Goal: Transaction & Acquisition: Purchase product/service

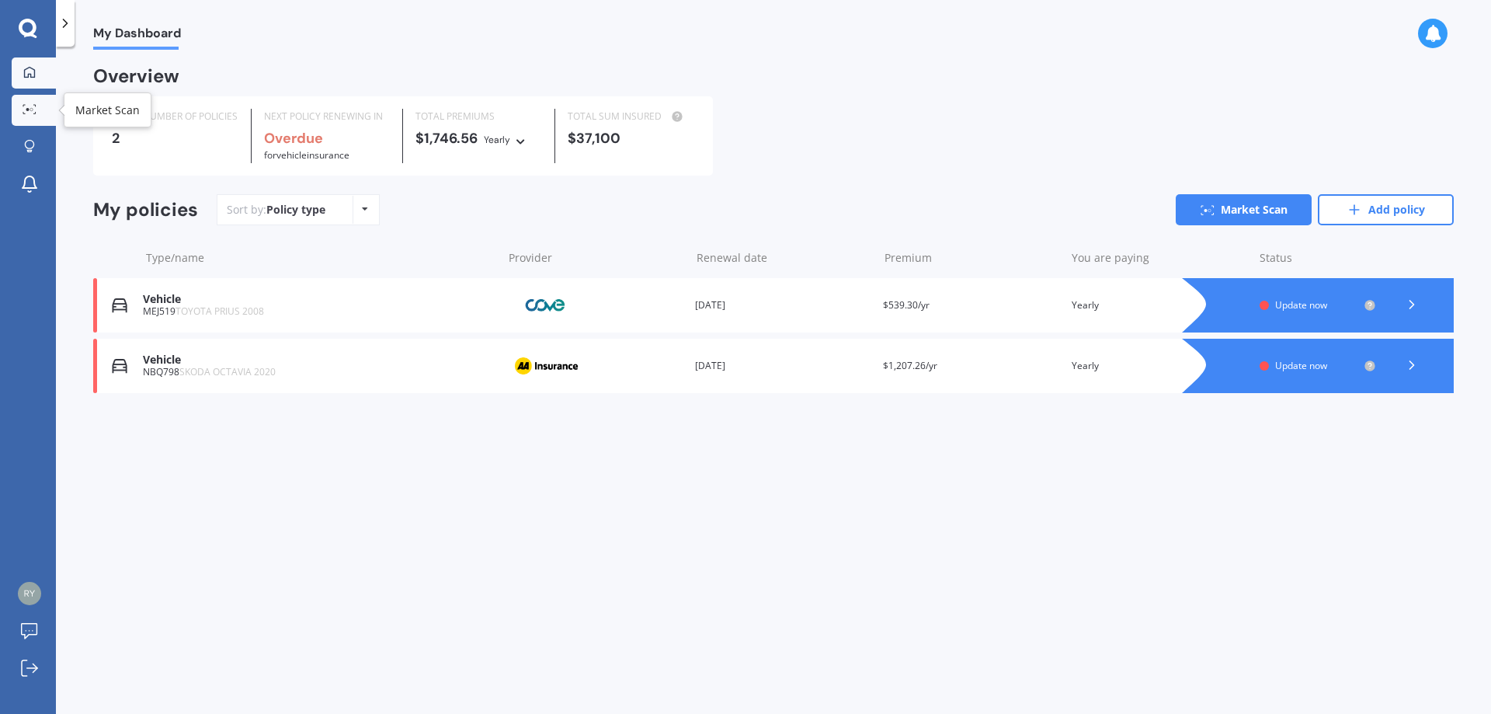
click at [35, 108] on icon at bounding box center [30, 109] width 14 height 10
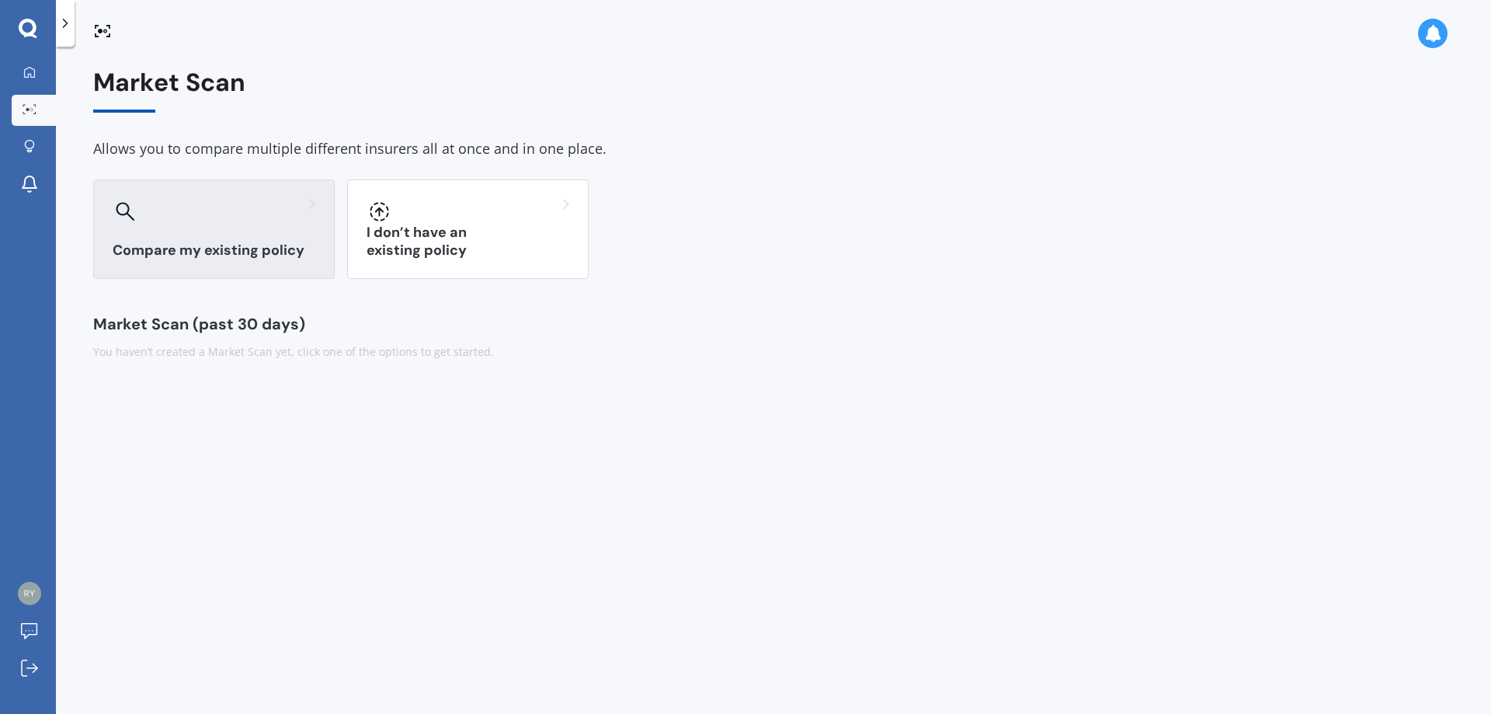
click at [181, 236] on div "Compare my existing policy" at bounding box center [214, 228] width 242 height 99
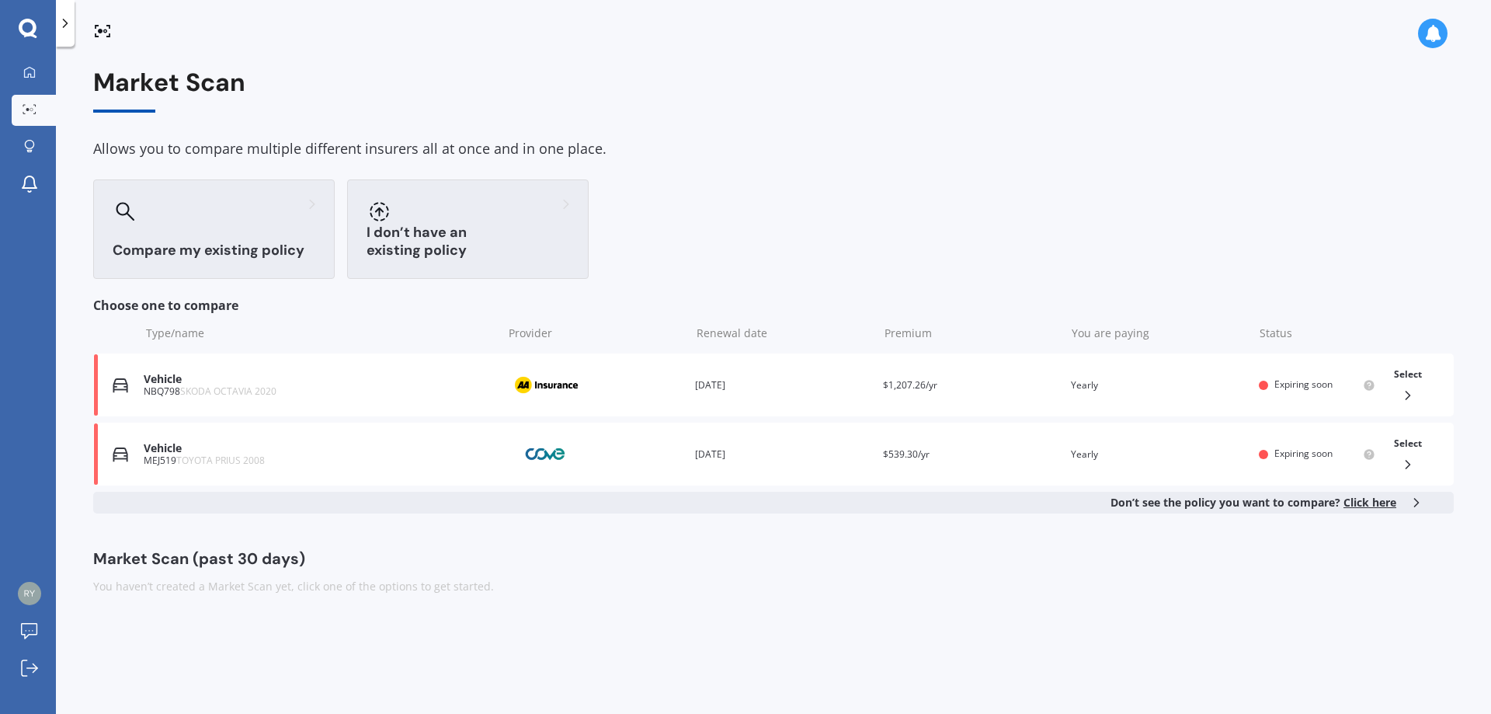
click at [433, 233] on div "I don’t have an existing policy" at bounding box center [468, 228] width 242 height 99
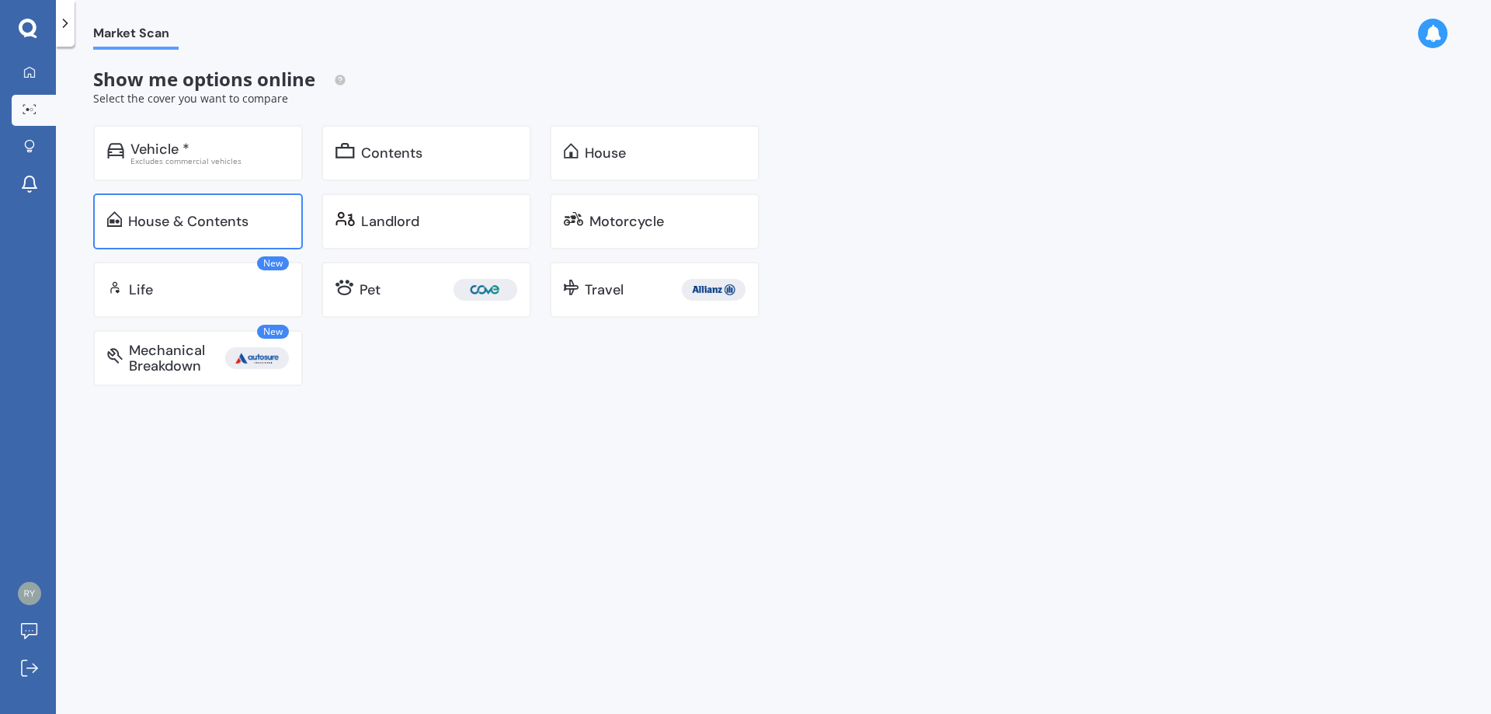
click at [208, 227] on div "House & Contents" at bounding box center [188, 222] width 120 height 16
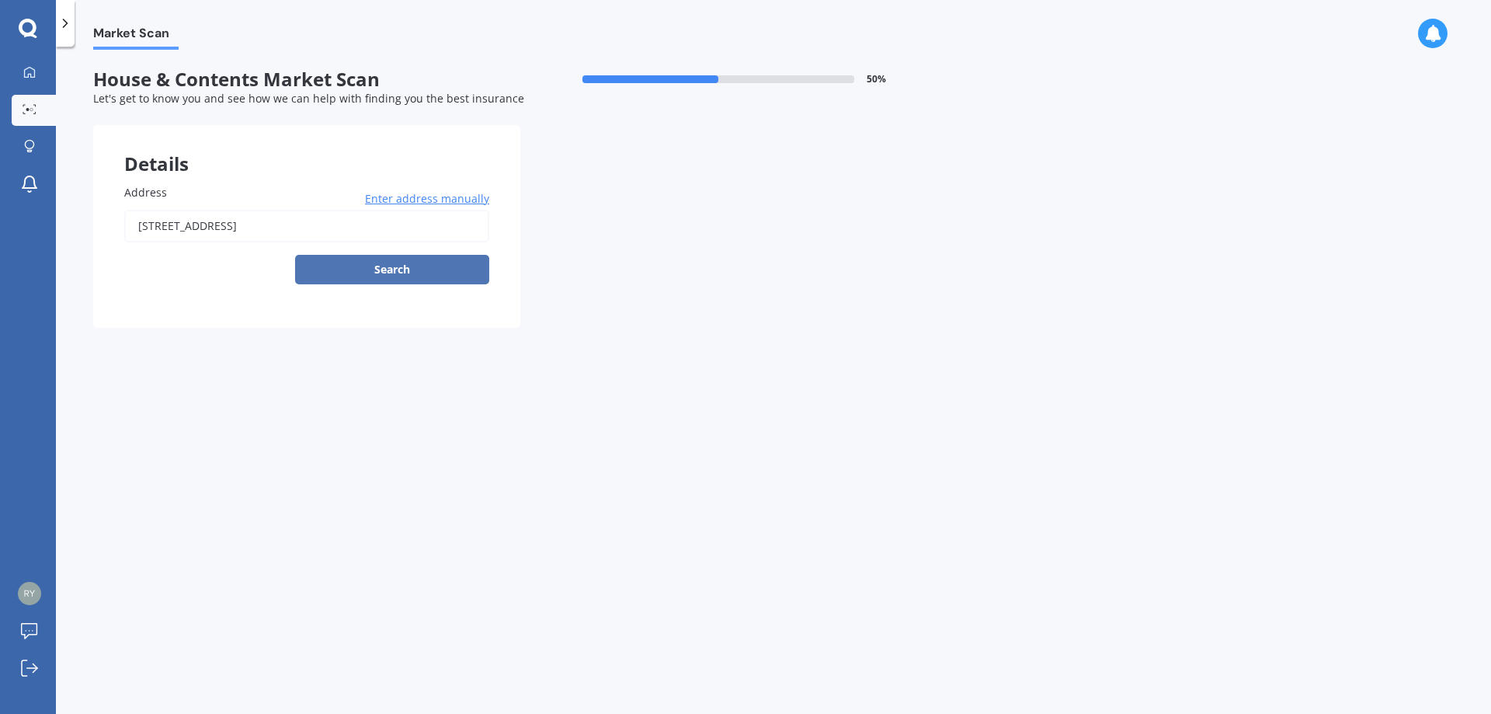
click at [399, 266] on button "Search" at bounding box center [392, 270] width 194 height 30
type input "[STREET_ADDRESS]"
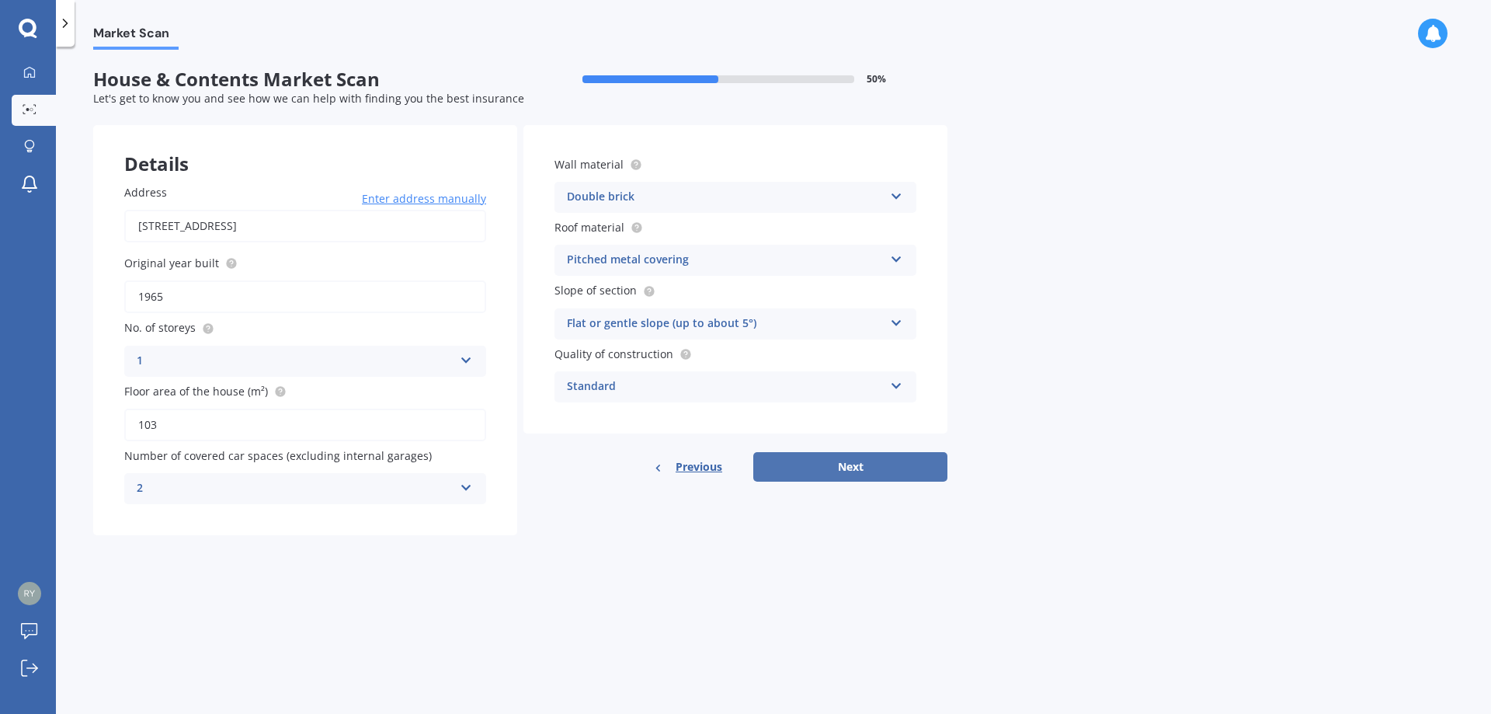
click at [864, 465] on button "Next" at bounding box center [851, 467] width 194 height 30
select select "31"
select select "01"
select select "1989"
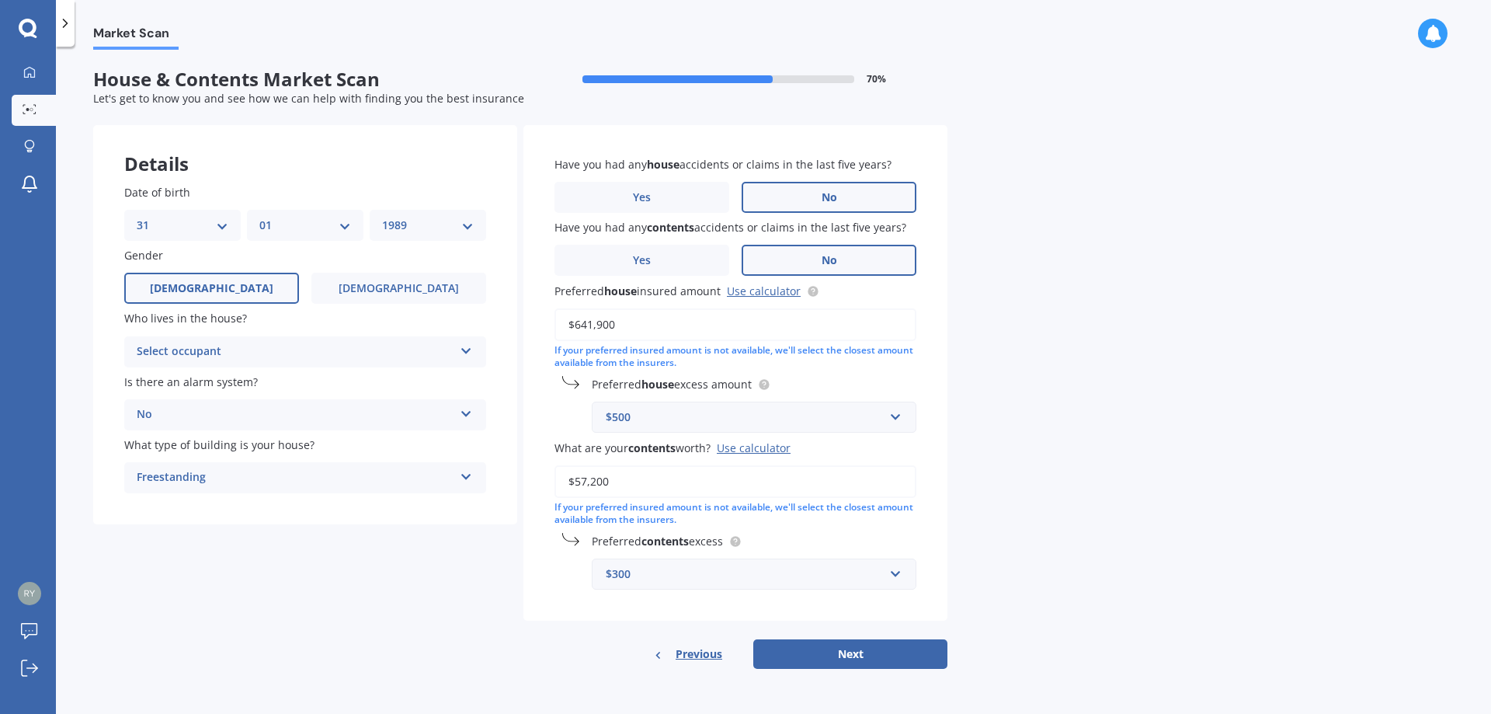
click at [326, 353] on div "Select occupant" at bounding box center [295, 352] width 317 height 19
click at [199, 377] on div "Owner" at bounding box center [305, 382] width 360 height 28
click at [645, 262] on span "Yes" at bounding box center [642, 260] width 19 height 13
click at [0, 0] on input "Yes" at bounding box center [0, 0] width 0 height 0
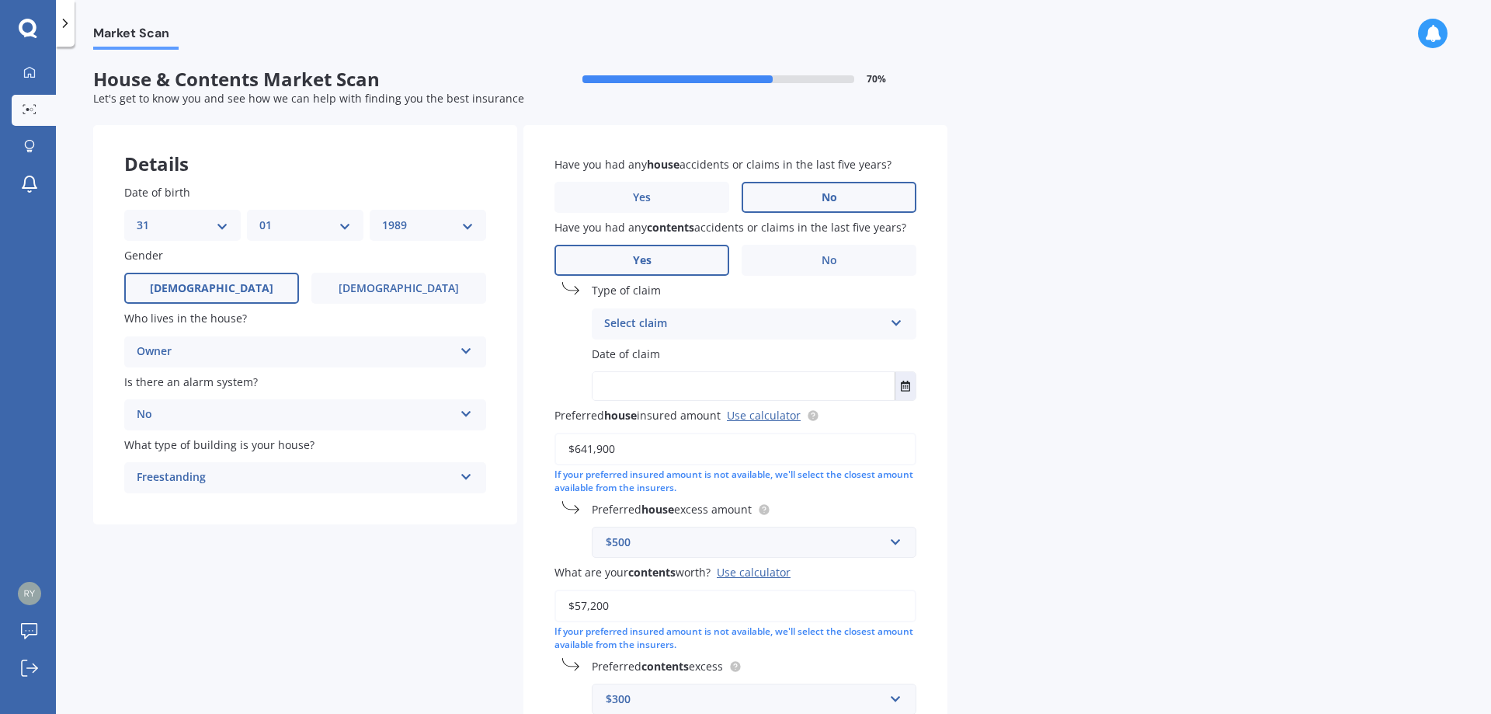
click at [700, 327] on div "Select claim" at bounding box center [744, 324] width 280 height 19
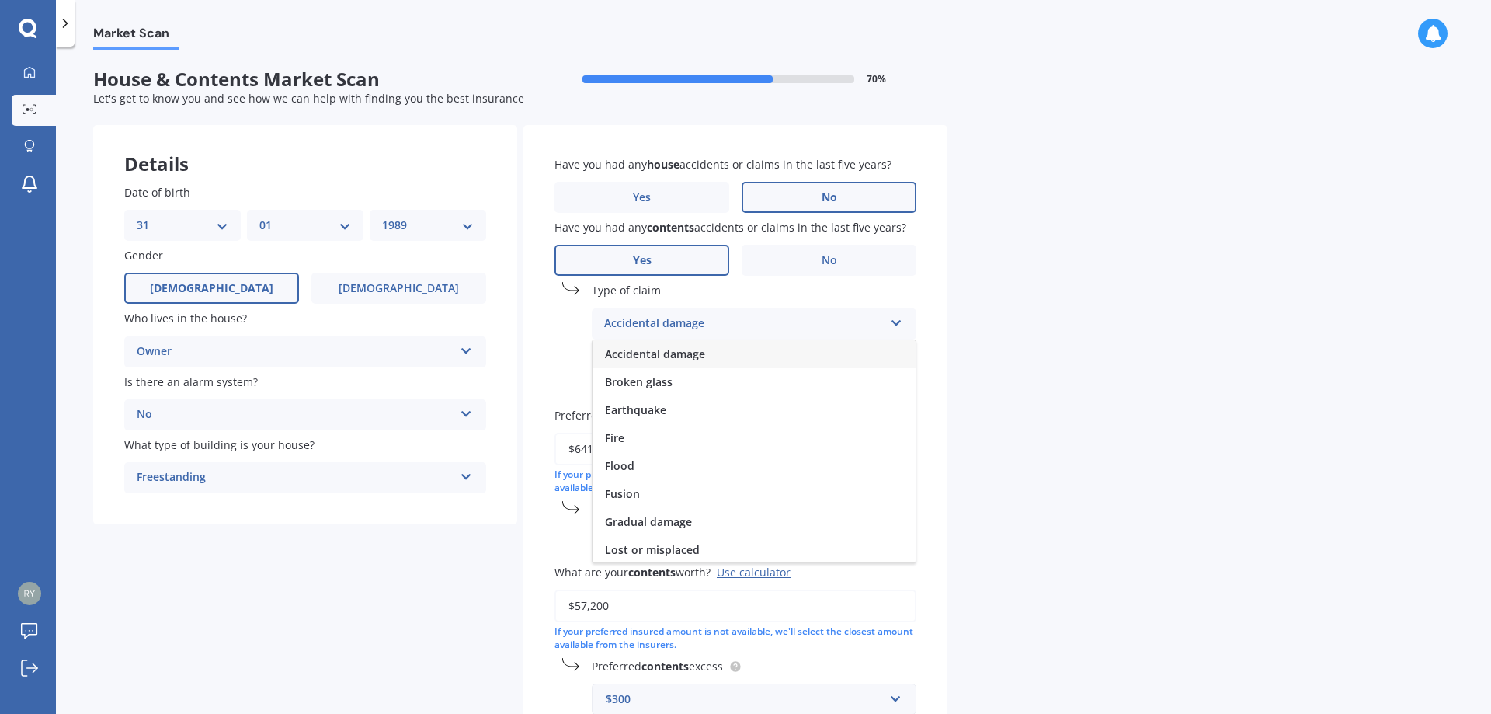
click at [695, 353] on span "Accidental damage" at bounding box center [655, 353] width 100 height 15
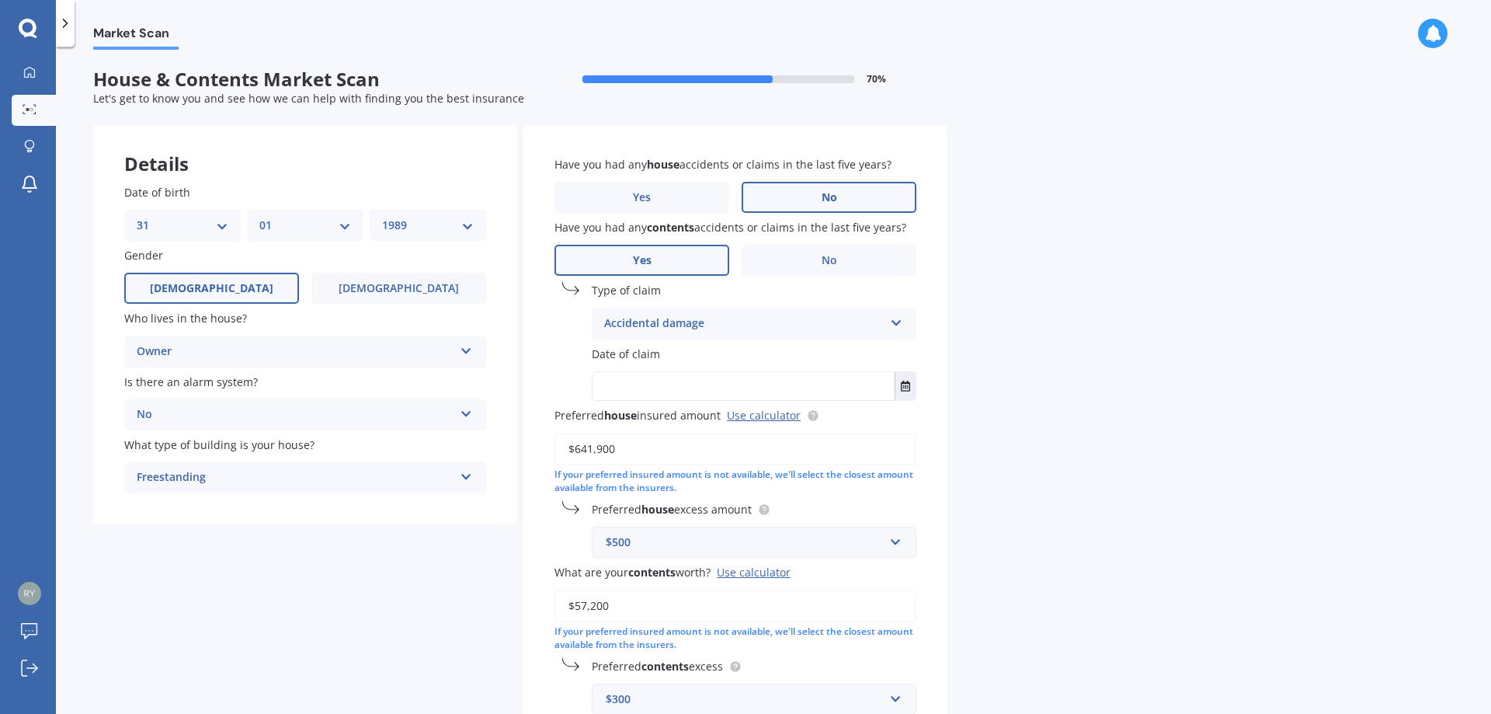
click at [684, 361] on label "Date of claim" at bounding box center [751, 354] width 318 height 16
click at [636, 350] on span "Date of claim" at bounding box center [626, 353] width 68 height 15
click at [679, 357] on label "Date of claim" at bounding box center [751, 354] width 318 height 16
click at [632, 352] on span "Date of claim" at bounding box center [626, 353] width 68 height 15
click at [730, 392] on input "text" at bounding box center [744, 386] width 302 height 28
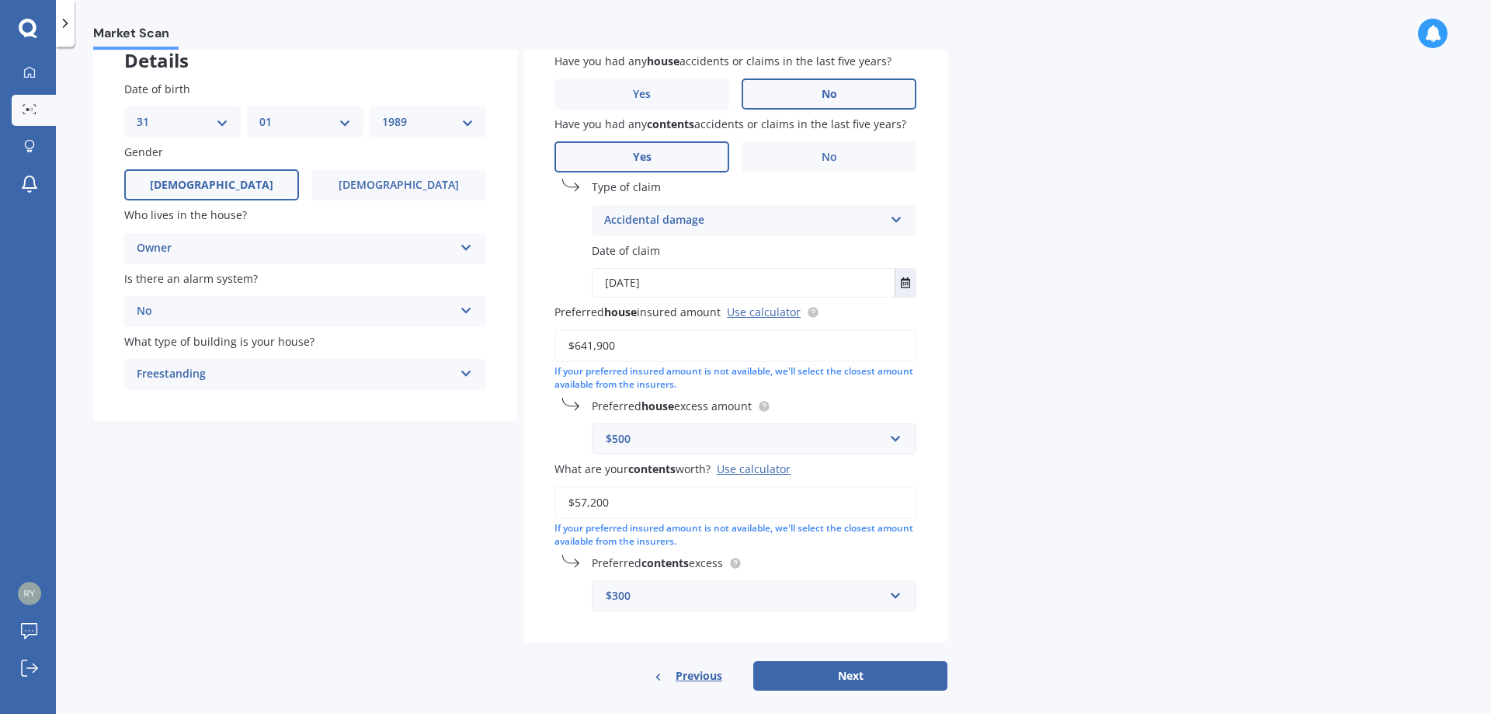
scroll to position [120, 0]
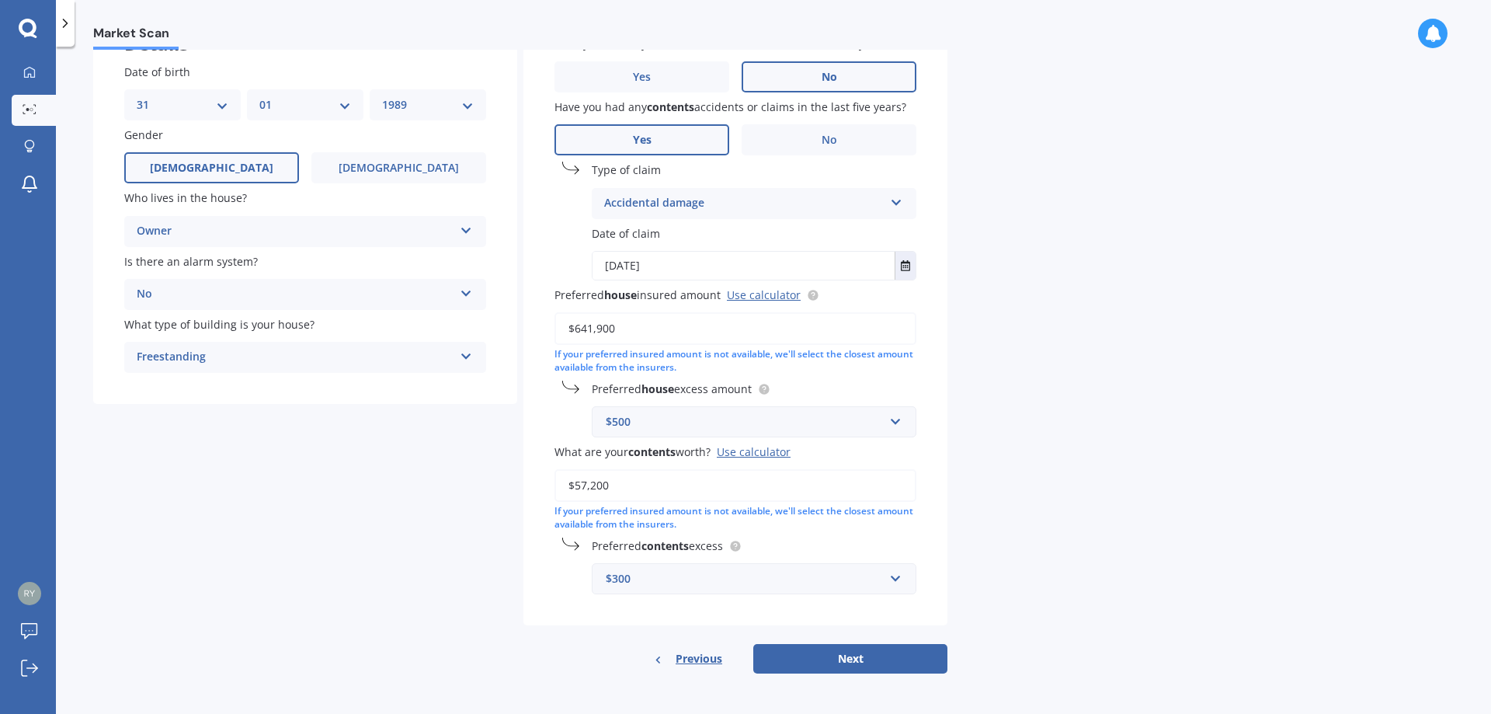
type input "[DATE]"
click at [606, 326] on input "$641,900" at bounding box center [736, 328] width 362 height 33
type input "$650,000"
click at [704, 426] on div "$500" at bounding box center [745, 421] width 278 height 17
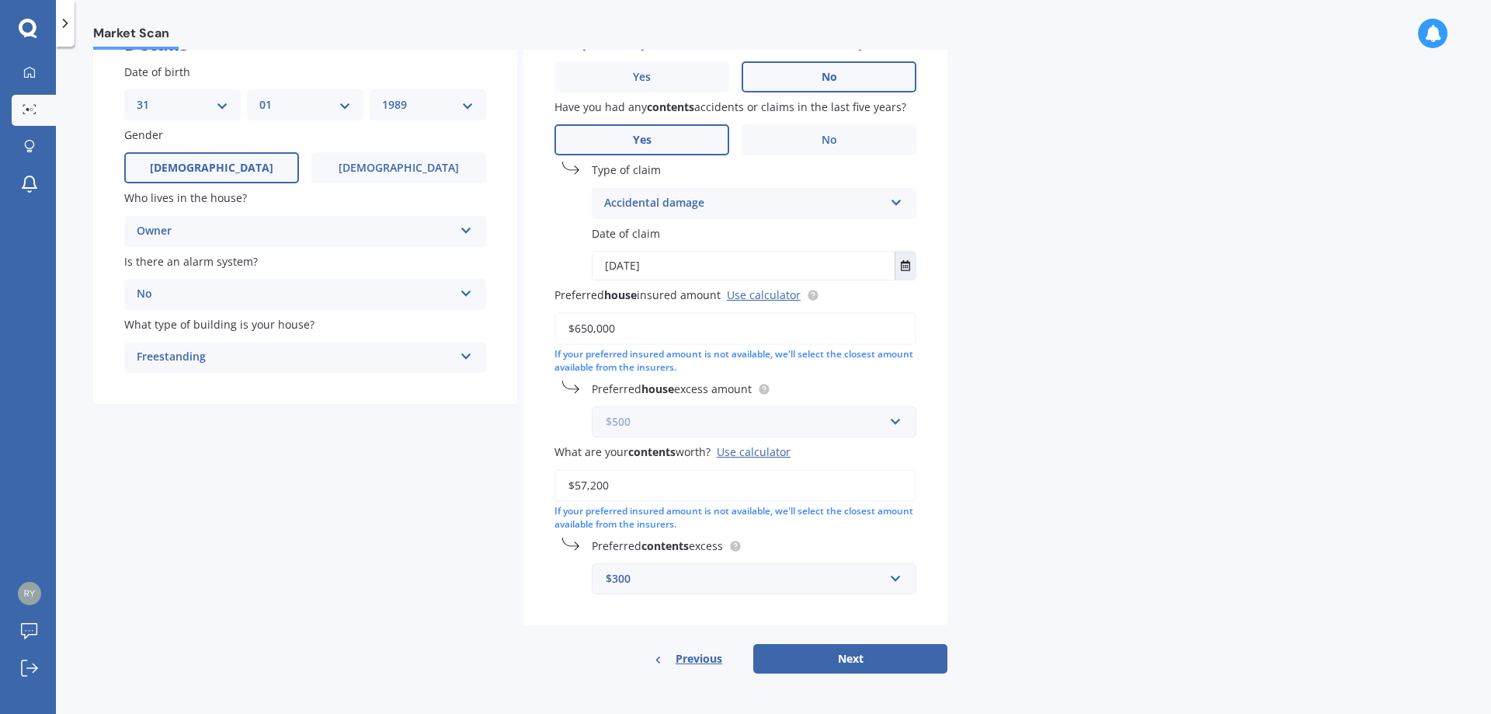
click at [704, 424] on input "text" at bounding box center [748, 422] width 311 height 30
click at [363, 510] on div "Details Date of birth DD 01 02 03 04 05 06 07 08 09 10 11 12 13 14 15 16 17 18 …" at bounding box center [520, 339] width 854 height 669
click at [614, 492] on input "$57,200" at bounding box center [736, 485] width 362 height 33
click at [609, 490] on input "$57,200" at bounding box center [736, 485] width 362 height 33
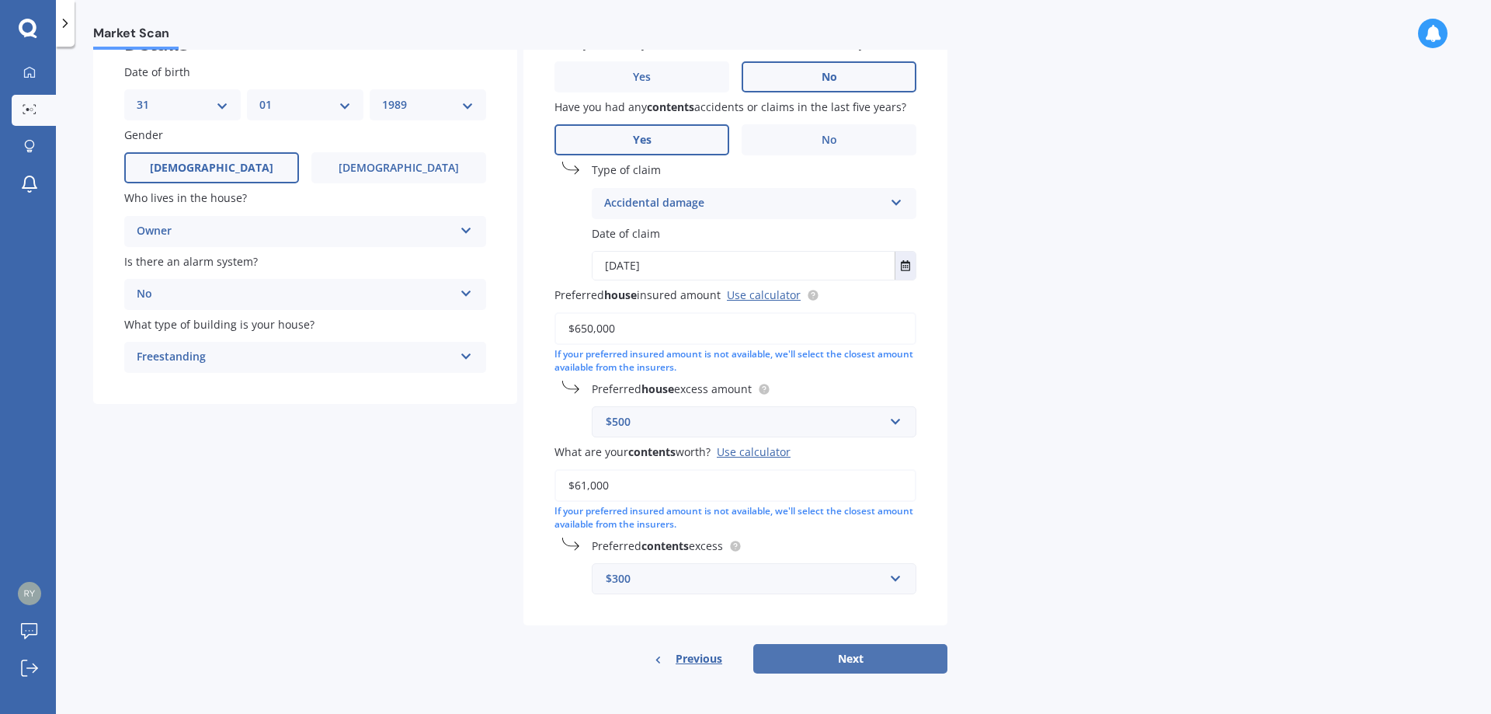
type input "$61,000"
click at [879, 656] on button "Next" at bounding box center [851, 659] width 194 height 30
select select "31"
select select "01"
select select "1989"
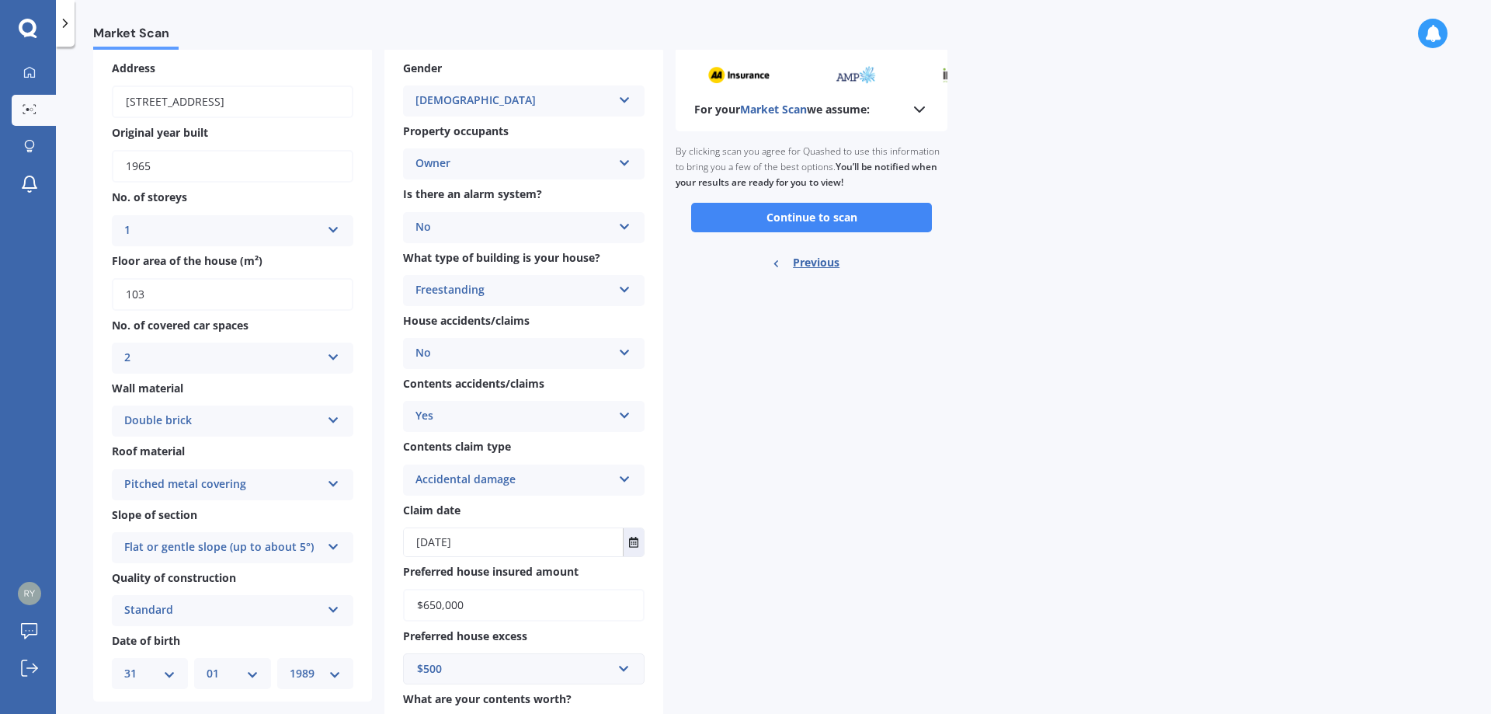
scroll to position [155, 0]
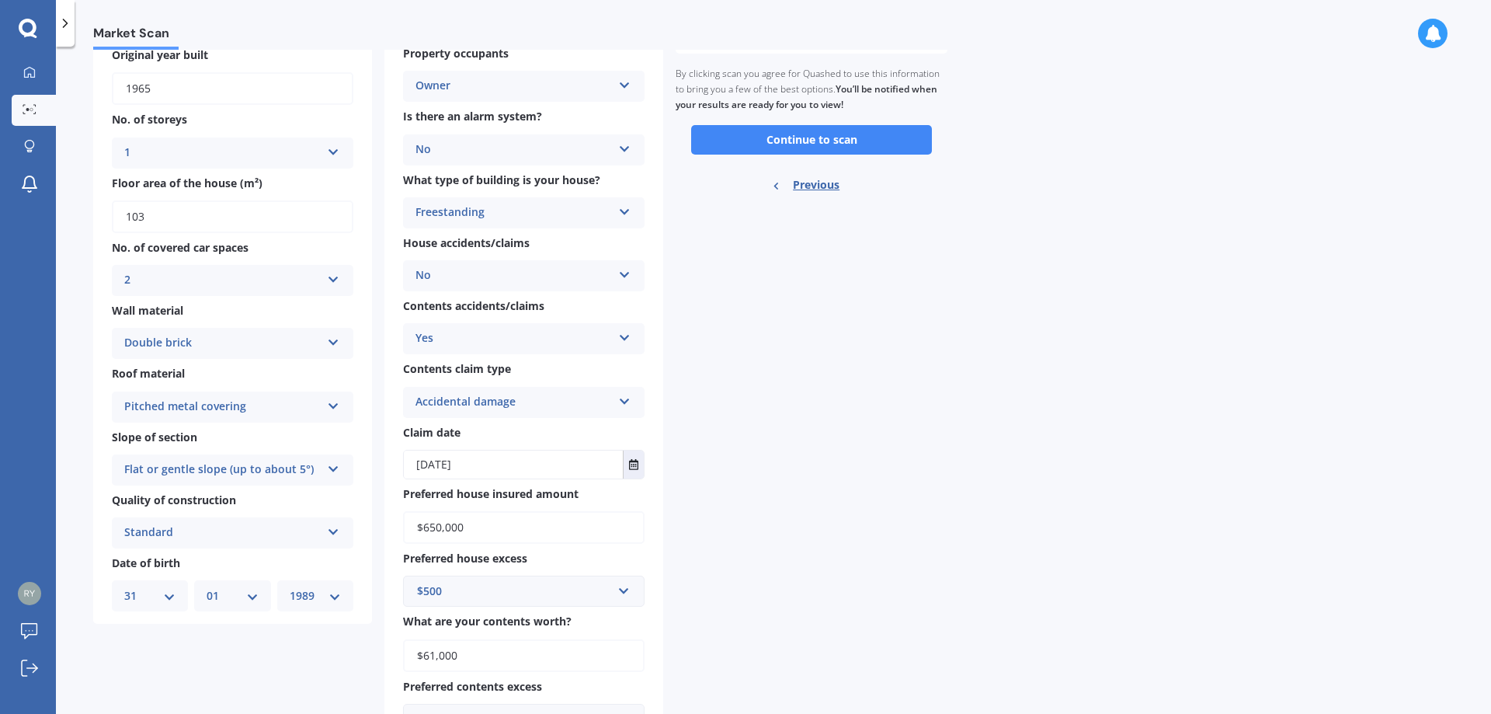
click at [321, 340] on div "Double brick Artificial weatherboard/plank cladding Blockwork Brick veneer Doub…" at bounding box center [233, 343] width 242 height 31
click at [1014, 482] on div "Market Scan House & Contents Market Scan 90 % Check your details and click cont…" at bounding box center [774, 383] width 1436 height 667
drag, startPoint x: 266, startPoint y: 338, endPoint x: 244, endPoint y: 355, distance: 28.3
click at [265, 339] on div "Double brick" at bounding box center [222, 343] width 197 height 19
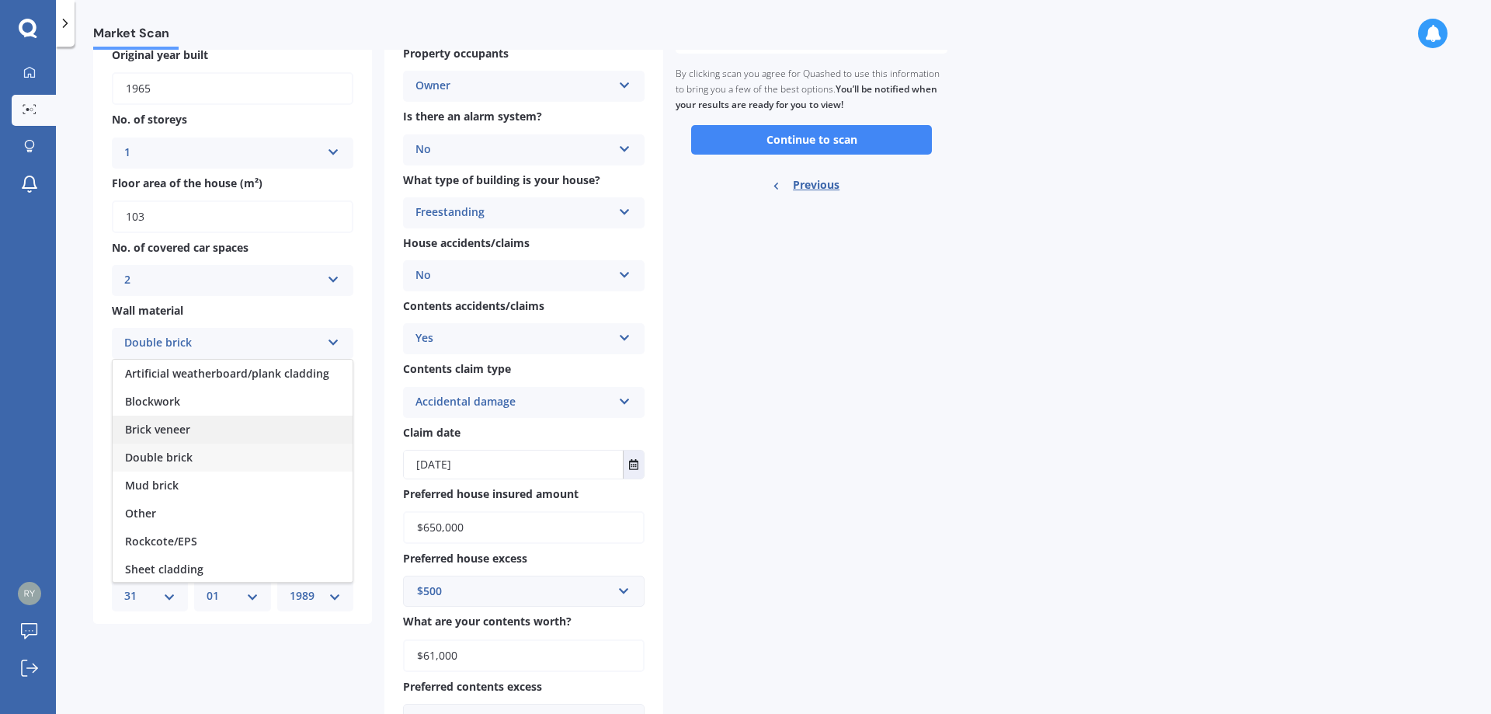
click at [186, 429] on span "Brick veneer" at bounding box center [157, 429] width 65 height 15
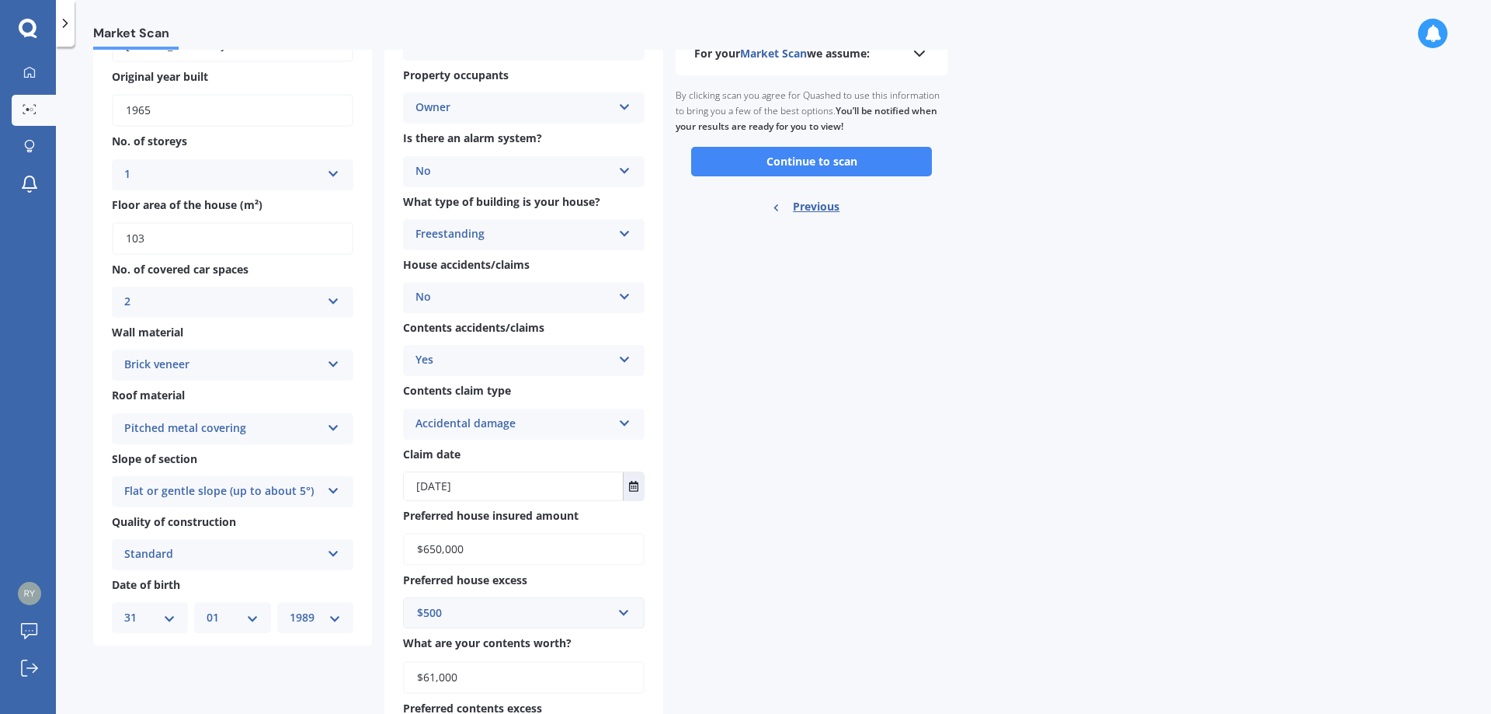
scroll to position [0, 0]
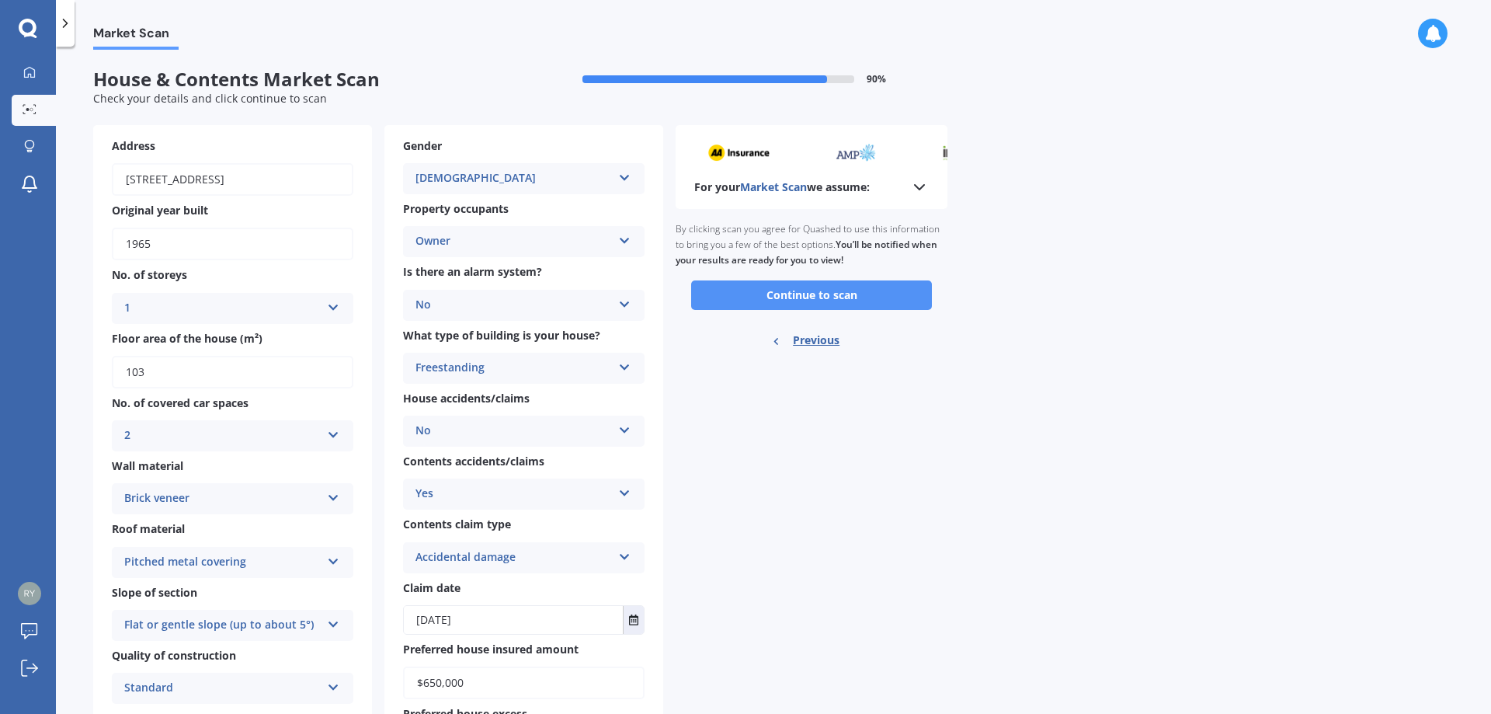
click at [829, 299] on button "Continue to scan" at bounding box center [811, 295] width 241 height 30
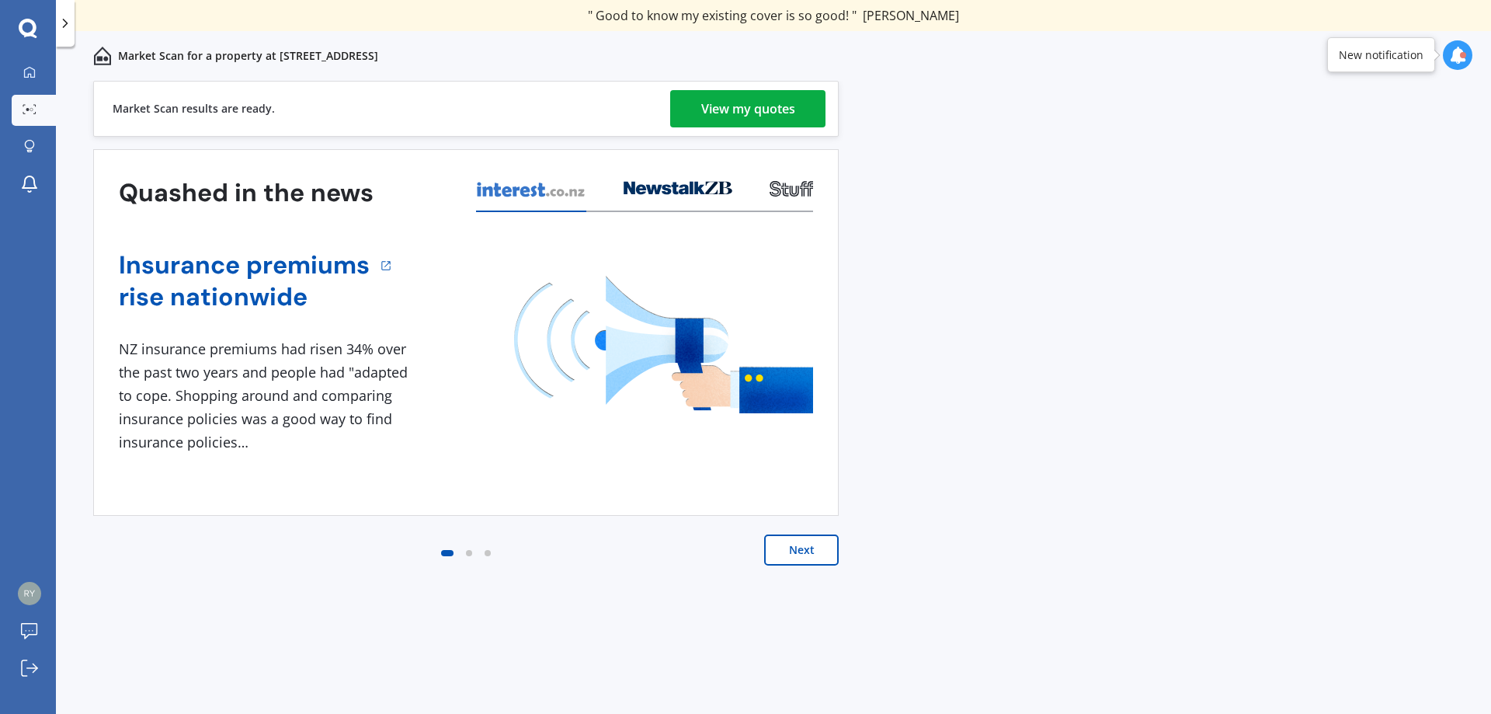
click at [753, 100] on div "View my quotes" at bounding box center [748, 108] width 94 height 37
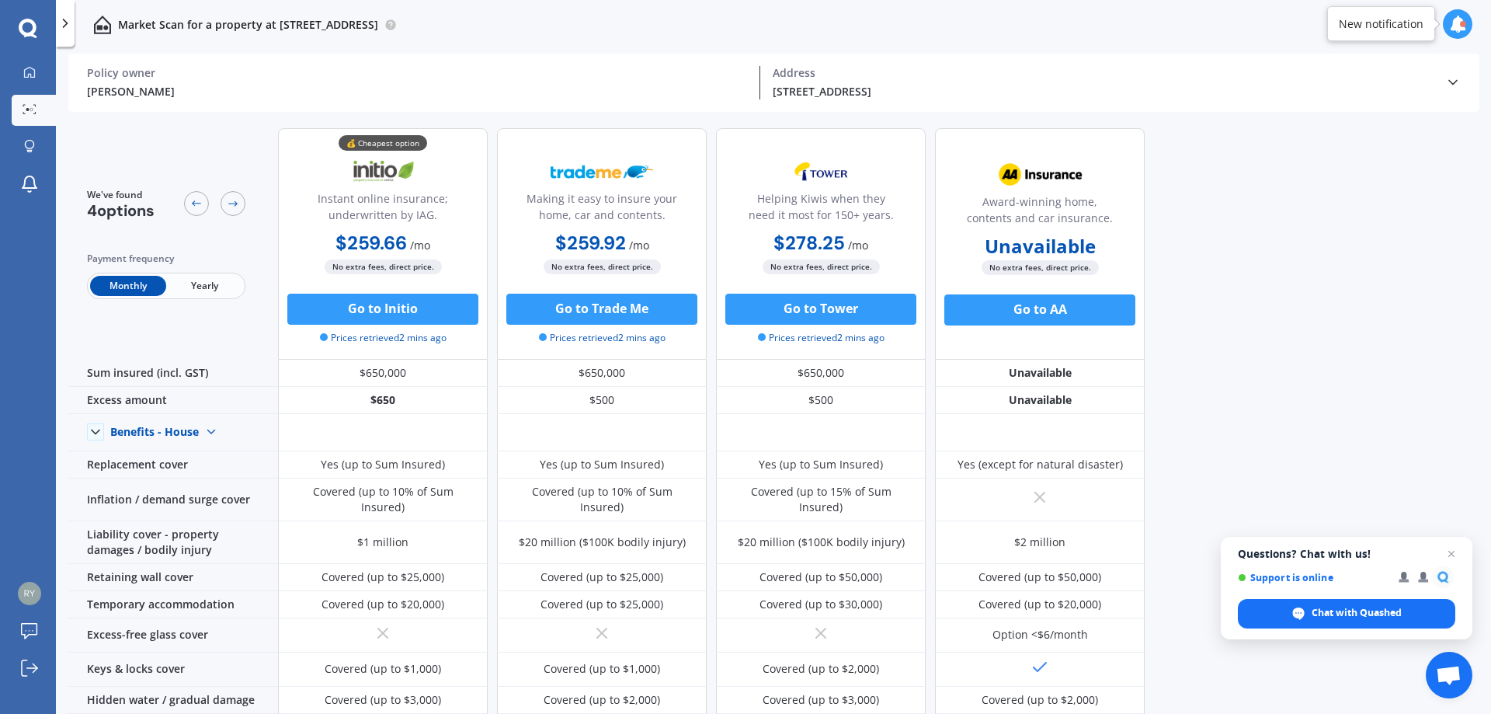
click at [218, 291] on span "Yearly" at bounding box center [204, 286] width 76 height 20
click at [1457, 82] on icon at bounding box center [1454, 83] width 16 height 16
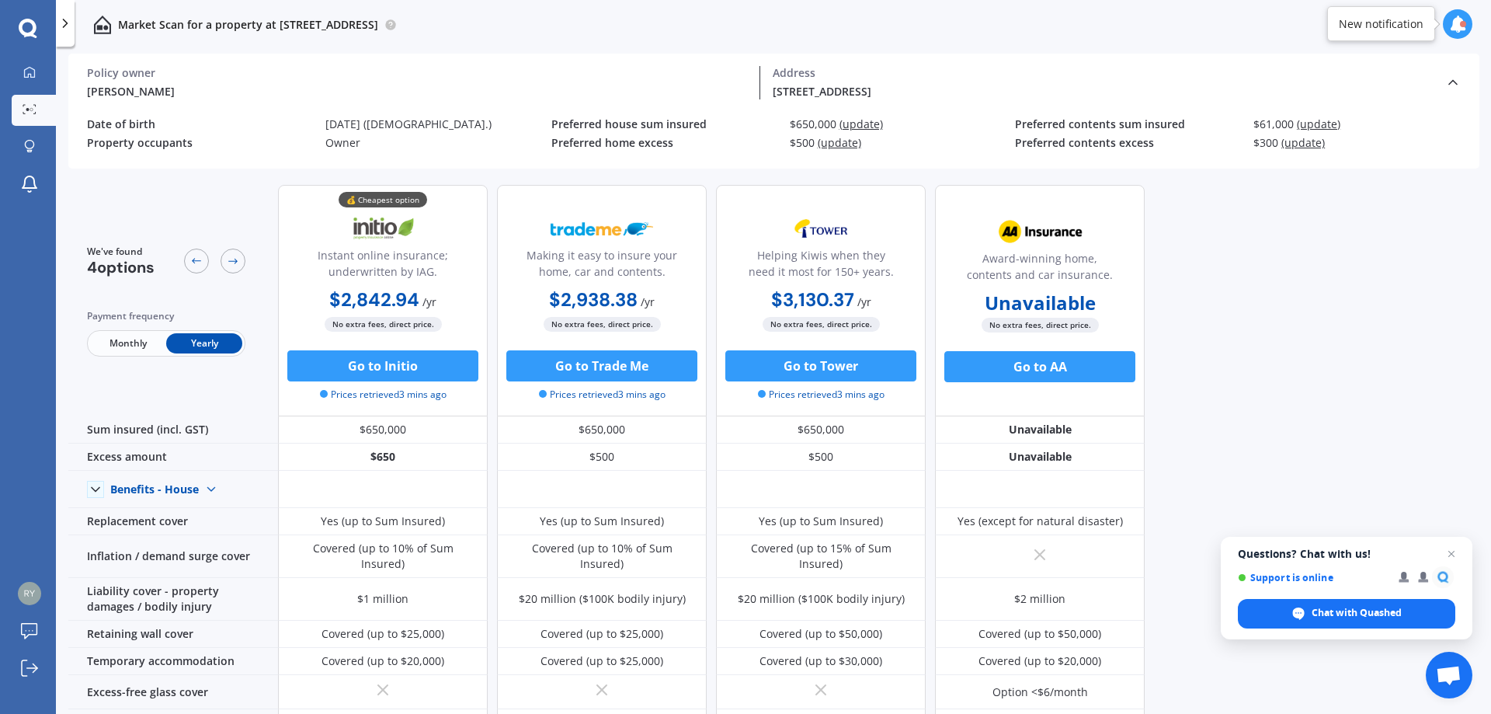
click at [869, 122] on span "(update)" at bounding box center [862, 124] width 44 height 15
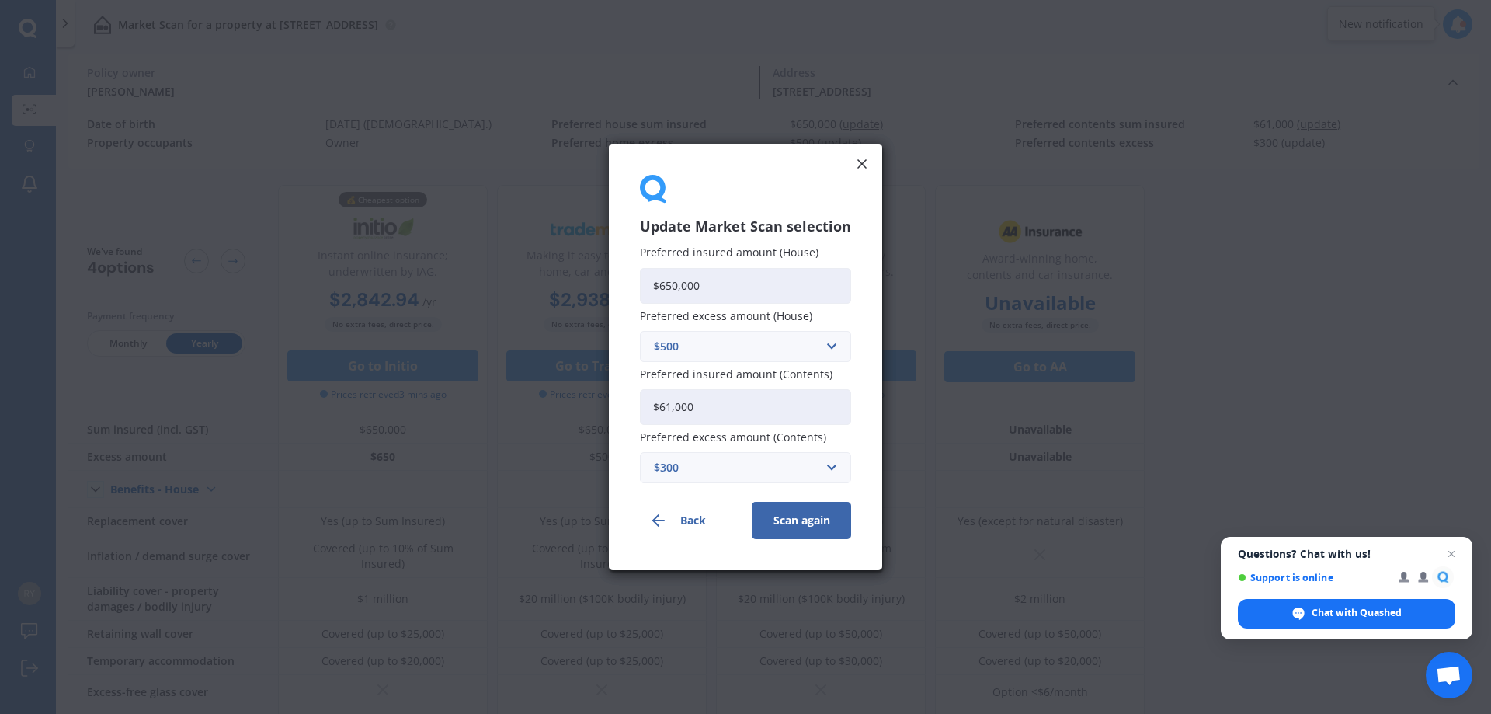
click at [702, 293] on input "$650,000" at bounding box center [745, 285] width 211 height 36
click at [703, 293] on input "$650,000" at bounding box center [745, 285] width 211 height 36
type input "$580,000"
click at [817, 524] on button "Scan again" at bounding box center [801, 520] width 99 height 37
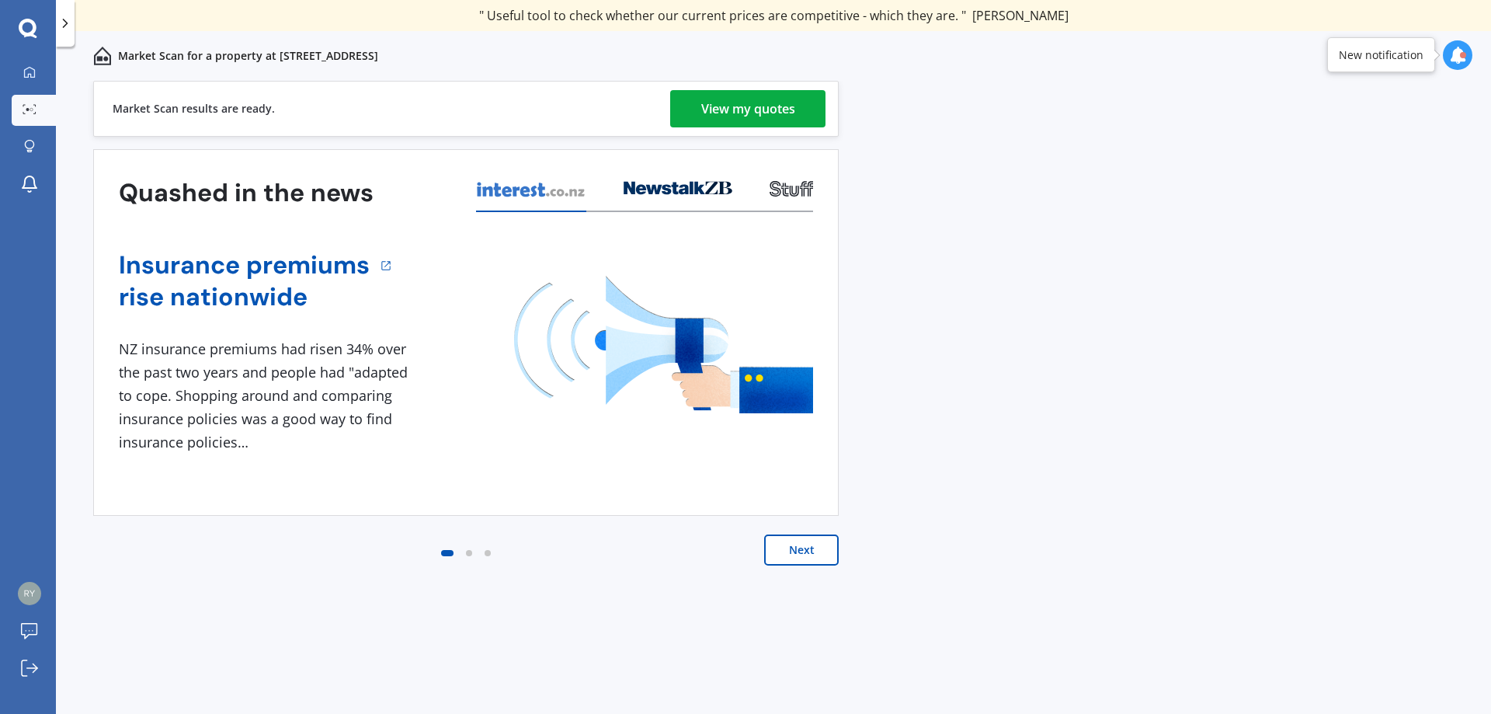
click at [750, 109] on div "View my quotes" at bounding box center [748, 108] width 94 height 37
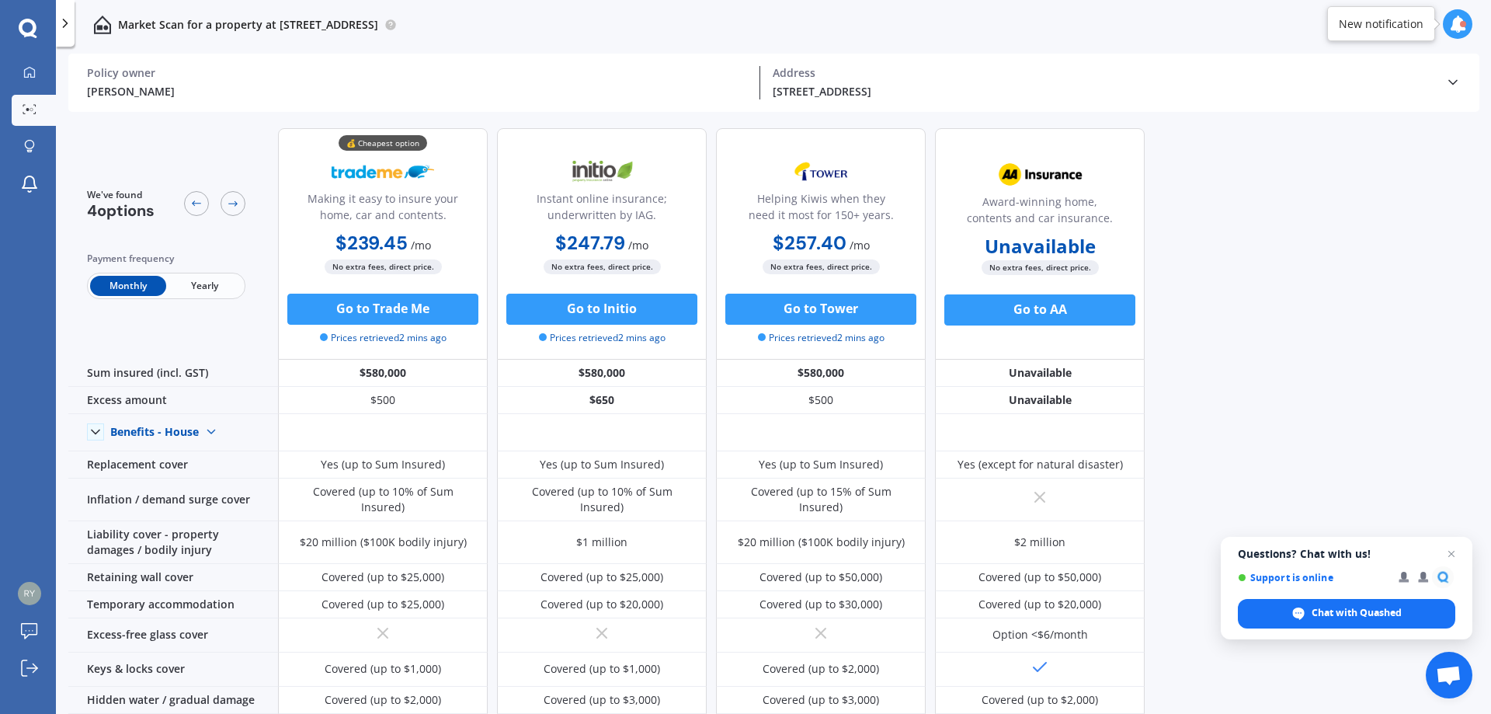
click at [222, 284] on span "Yearly" at bounding box center [204, 286] width 76 height 20
